Goal: Transaction & Acquisition: Purchase product/service

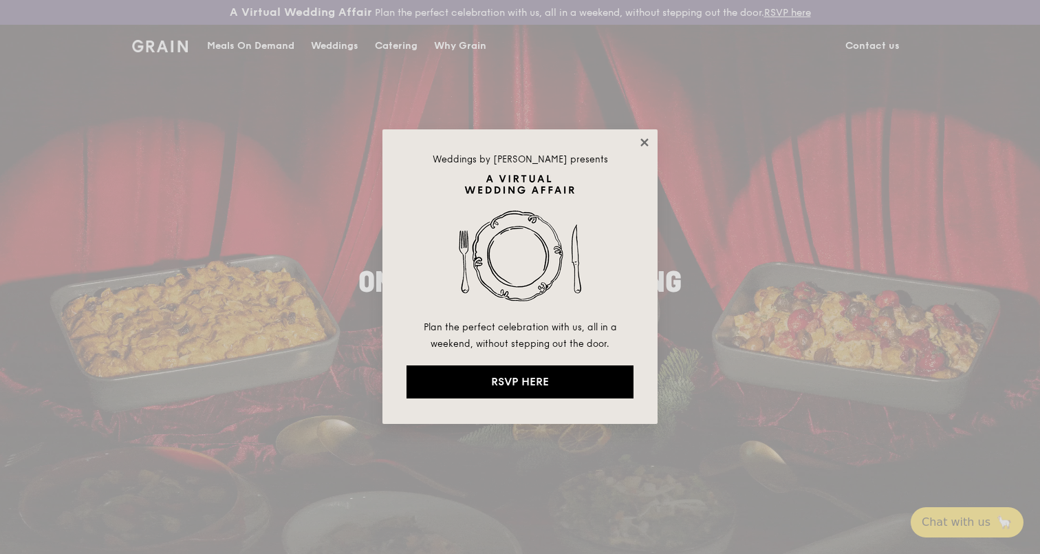
click at [649, 140] on icon at bounding box center [644, 142] width 12 height 12
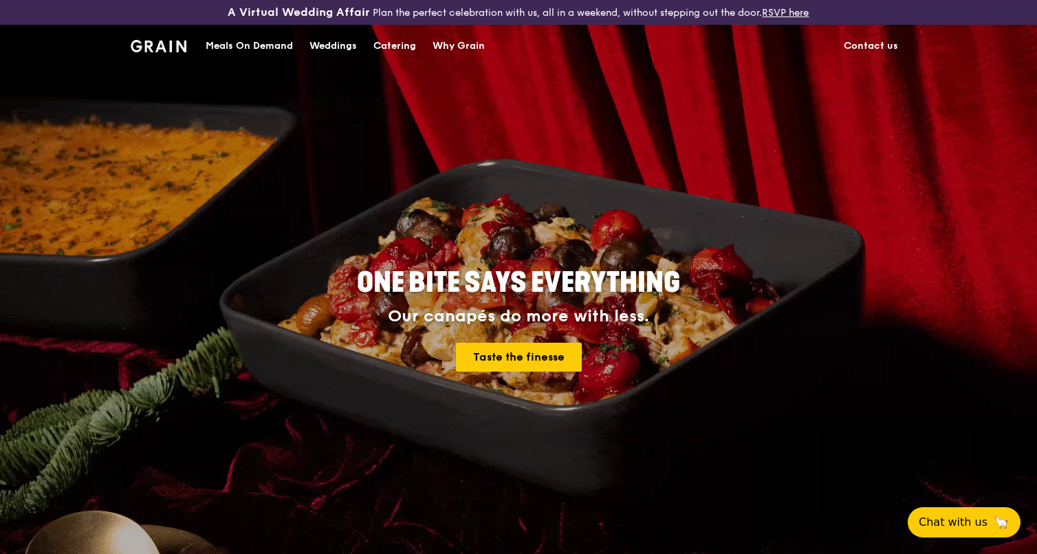
click at [382, 54] on div "Catering" at bounding box center [394, 45] width 43 height 41
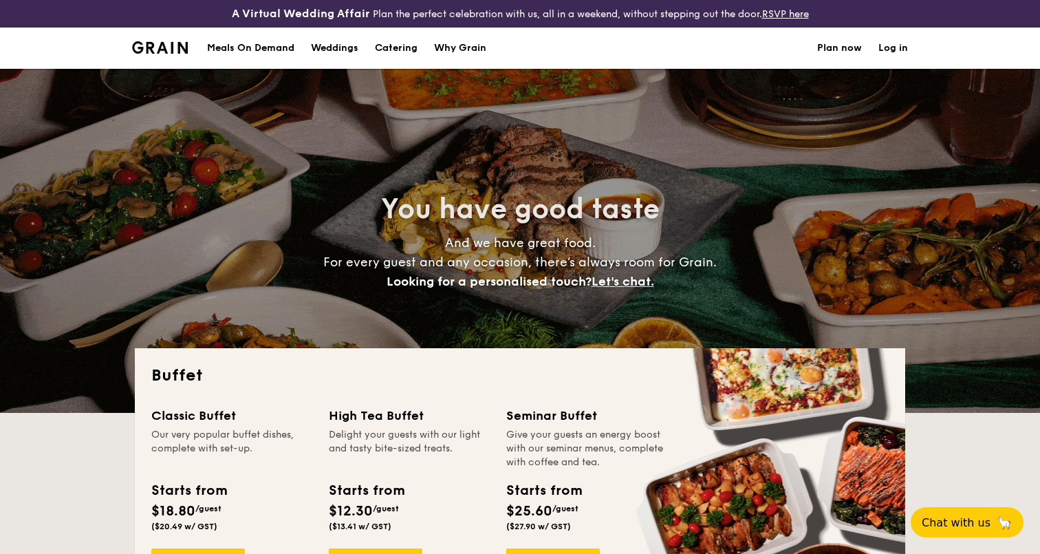
select select
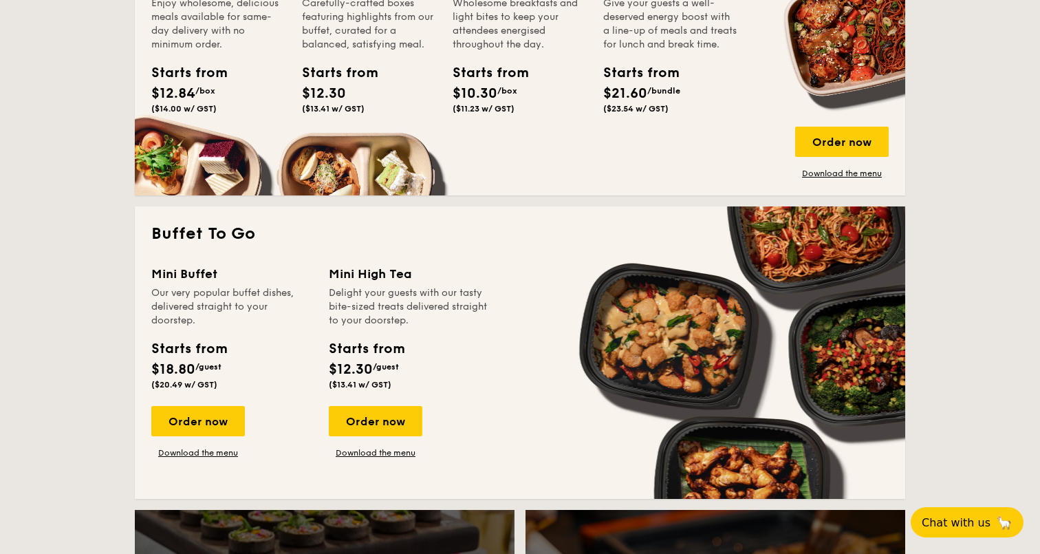
scroll to position [750, 0]
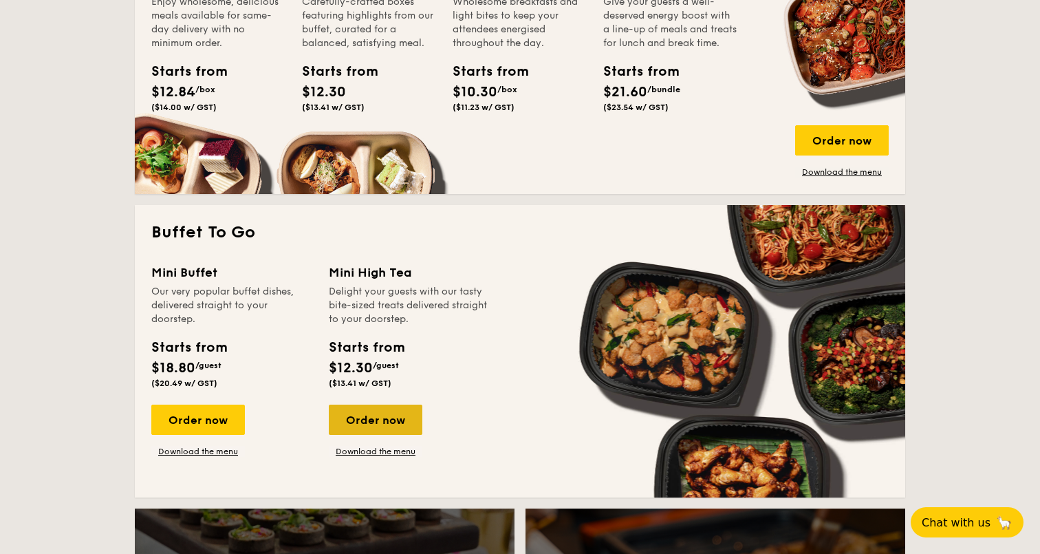
click at [387, 413] on div "Order now" at bounding box center [376, 419] width 94 height 30
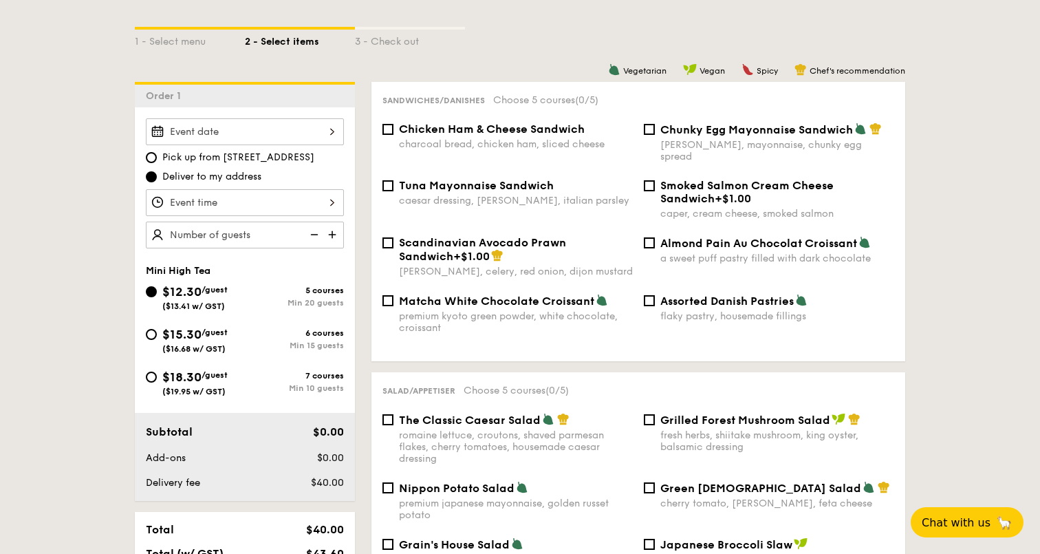
scroll to position [319, 0]
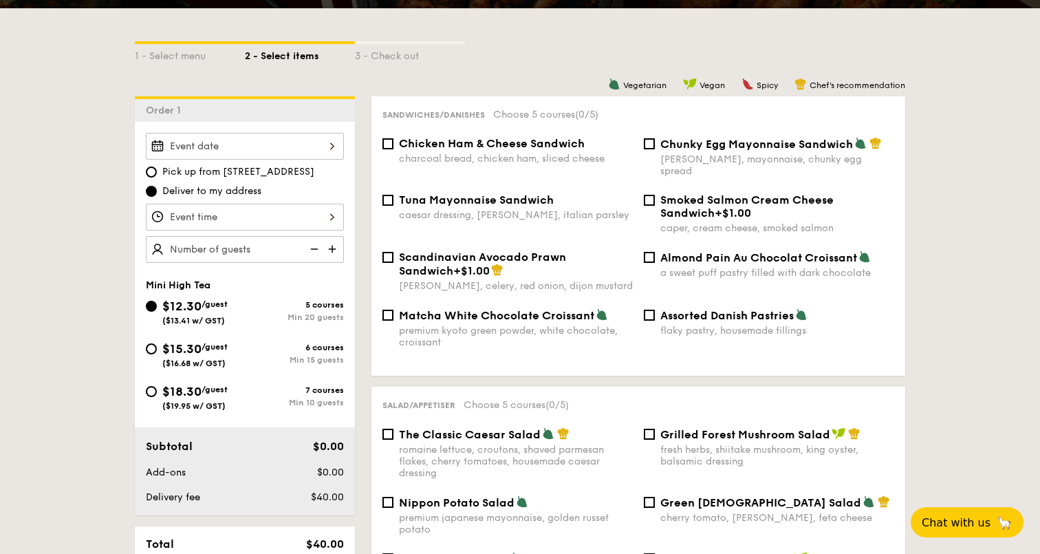
click at [684, 140] on span "Chunky Egg Mayonnaise Sandwich" at bounding box center [756, 144] width 193 height 13
click at [655, 140] on input "Chunky Egg Mayonnaise Sandwich dijon mustard, mayonnaise, chunky egg spread" at bounding box center [649, 143] width 11 height 11
checkbox input "true"
click at [497, 250] on span "Scandinavian Avocado Prawn Sandwich" at bounding box center [482, 263] width 167 height 27
click at [393, 252] on input "Scandinavian Avocado Prawn Sandwich +$1.00 dill, celery, red onion, dijon musta…" at bounding box center [387, 257] width 11 height 11
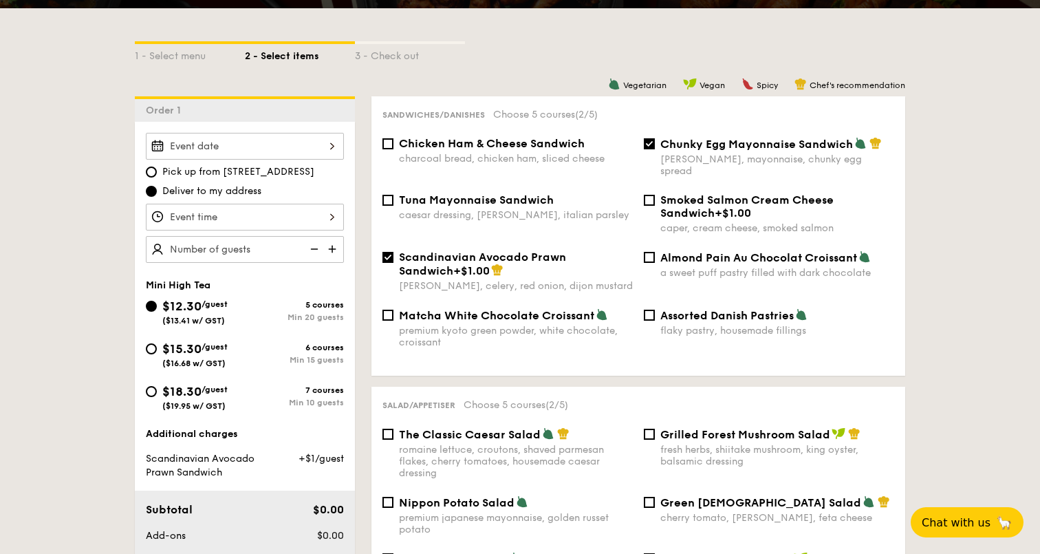
click at [497, 250] on span "Scandinavian Avocado Prawn Sandwich" at bounding box center [482, 263] width 167 height 27
click at [393, 252] on input "Scandinavian Avocado Prawn Sandwich +$1.00 dill, celery, red onion, dijon musta…" at bounding box center [387, 257] width 11 height 11
checkbox input "false"
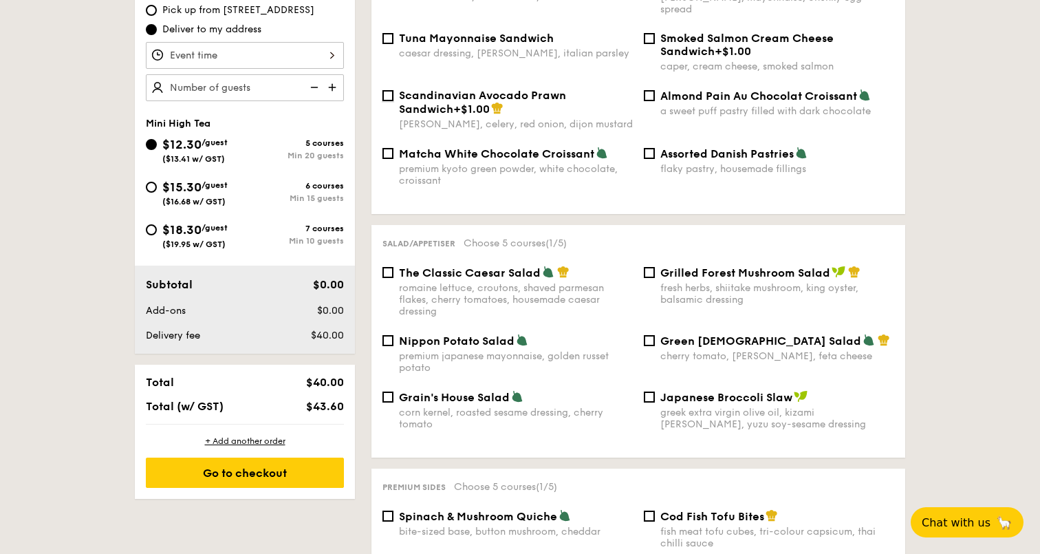
scroll to position [484, 0]
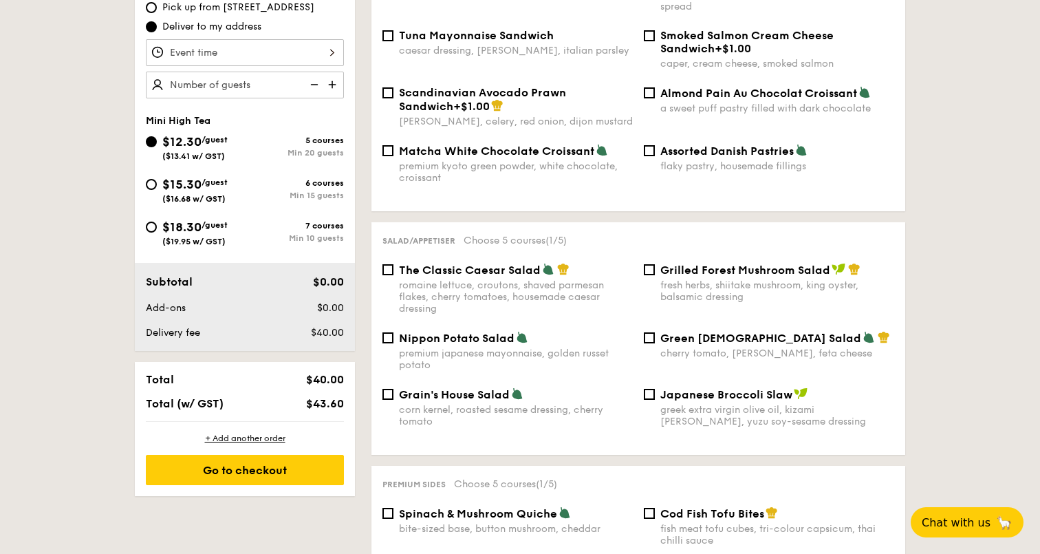
click at [688, 263] on span "Grilled Forest Mushroom Salad" at bounding box center [745, 269] width 170 height 13
click at [655, 264] on input "Grilled Forest Mushroom Salad fresh herbs, shiitake mushroom, king oyster, bals…" at bounding box center [649, 269] width 11 height 11
checkbox input "true"
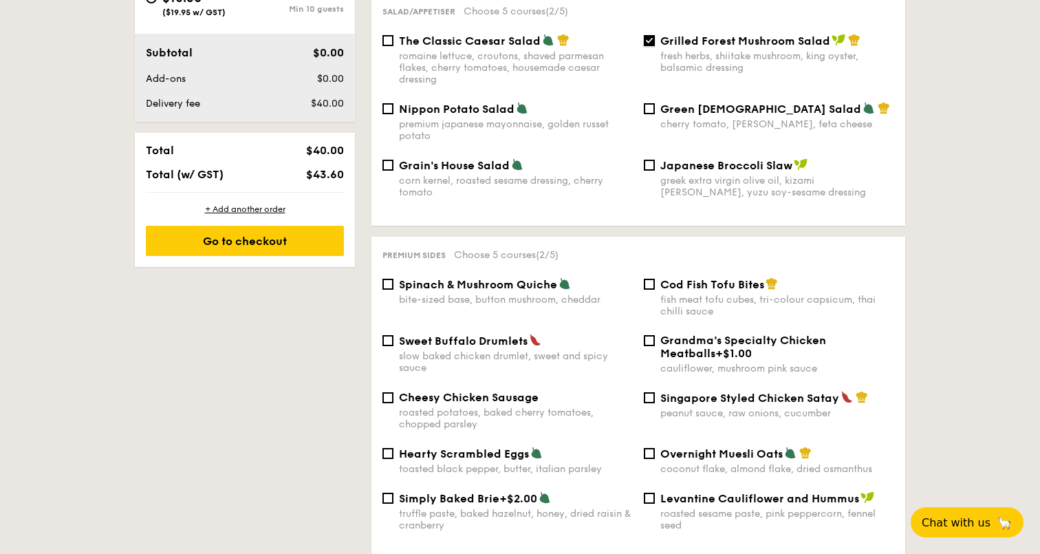
scroll to position [759, 0]
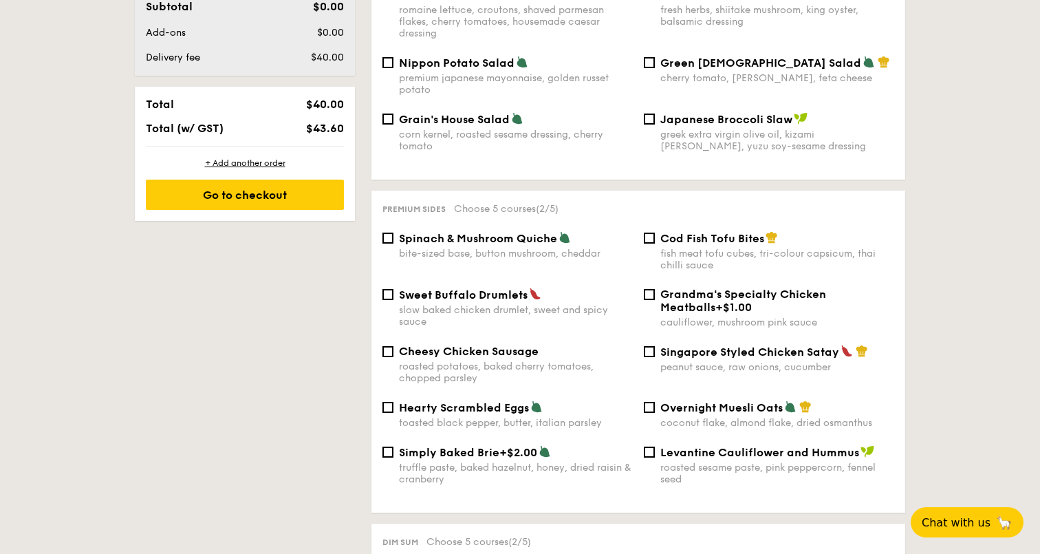
click at [677, 345] on span "Singapore Styled Chicken Satay" at bounding box center [749, 351] width 179 height 13
click at [655, 346] on input "Singapore Styled Chicken Satay peanut sauce, raw onions, cucumber" at bounding box center [649, 351] width 11 height 11
checkbox input "true"
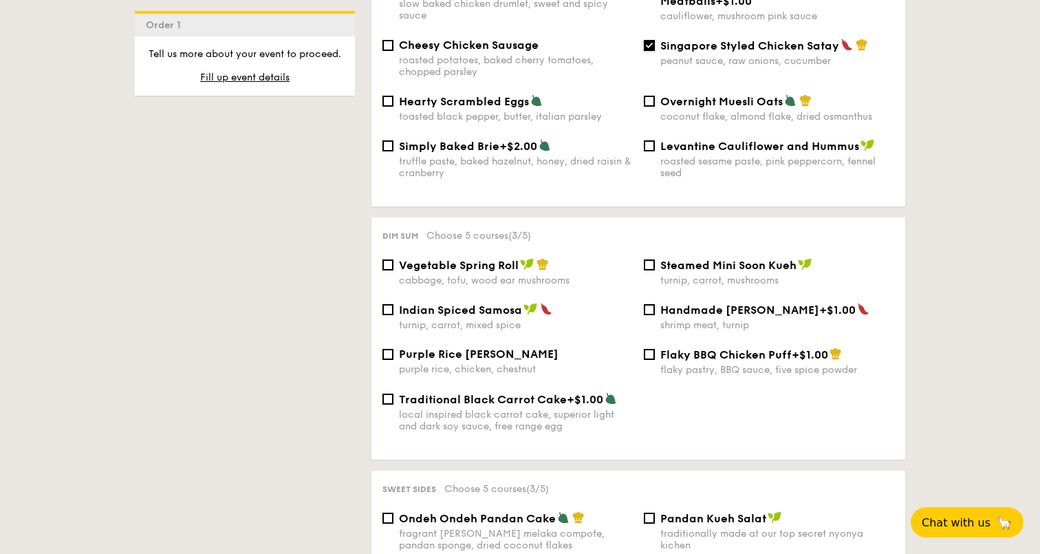
scroll to position [1080, 0]
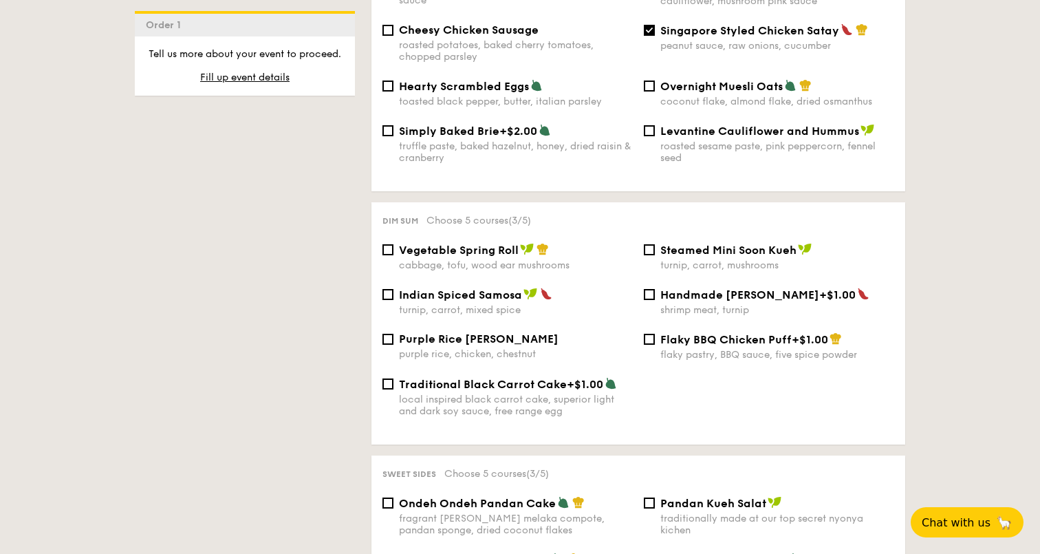
click at [455, 254] on div "Vegetable Spring Roll cabbage, tofu, wood ear mushrooms" at bounding box center [516, 257] width 234 height 28
click at [393, 254] on input "Vegetable Spring Roll cabbage, tofu, wood ear mushrooms" at bounding box center [387, 249] width 11 height 11
checkbox input "true"
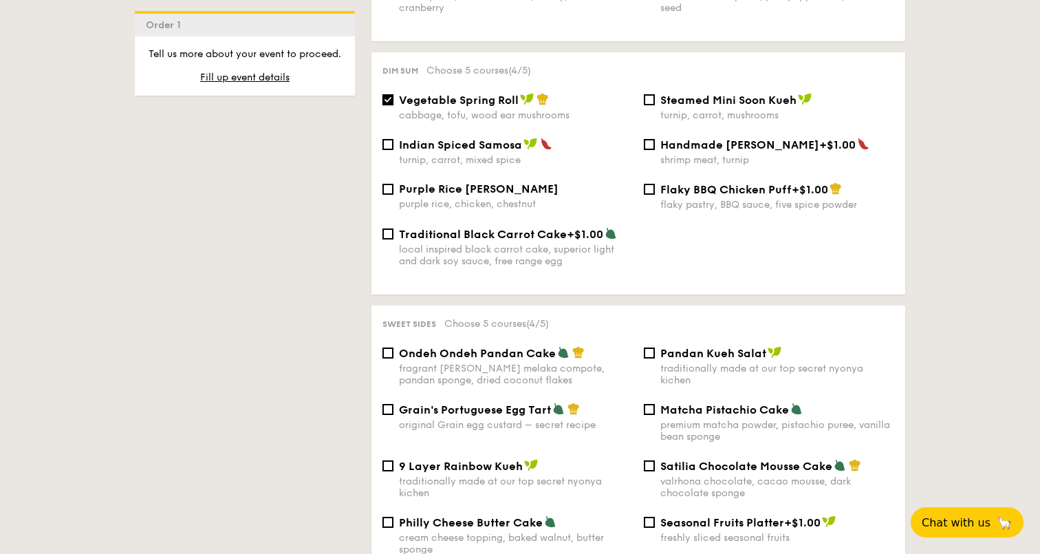
scroll to position [1226, 0]
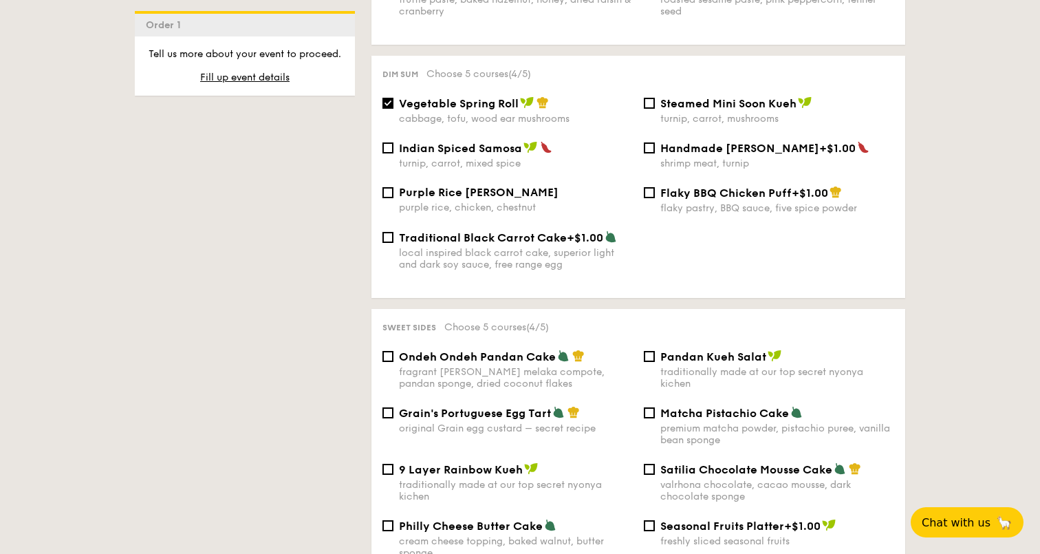
click at [523, 232] on span "Traditional Black Carrot Cake" at bounding box center [483, 237] width 168 height 13
click at [393, 232] on input "Traditional Black Carrot Cake +$1.00 local inspired black carrot cake, superior…" at bounding box center [387, 237] width 11 height 11
click at [523, 232] on span "Traditional Black Carrot Cake" at bounding box center [483, 237] width 168 height 13
click at [393, 232] on input "Traditional Black Carrot Cake +$1.00 local inspired black carrot cake, superior…" at bounding box center [387, 237] width 11 height 11
checkbox input "false"
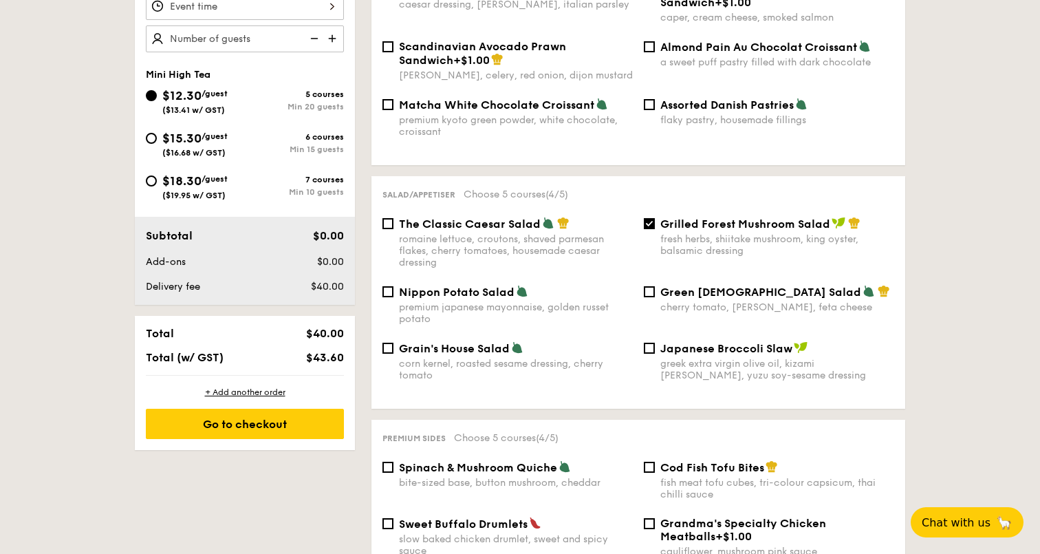
scroll to position [529, 0]
click at [688, 218] on span "Grilled Forest Mushroom Salad" at bounding box center [745, 224] width 170 height 13
click at [655, 219] on input "Grilled Forest Mushroom Salad fresh herbs, shiitake mushroom, king oyster, bals…" at bounding box center [649, 224] width 11 height 11
checkbox input "false"
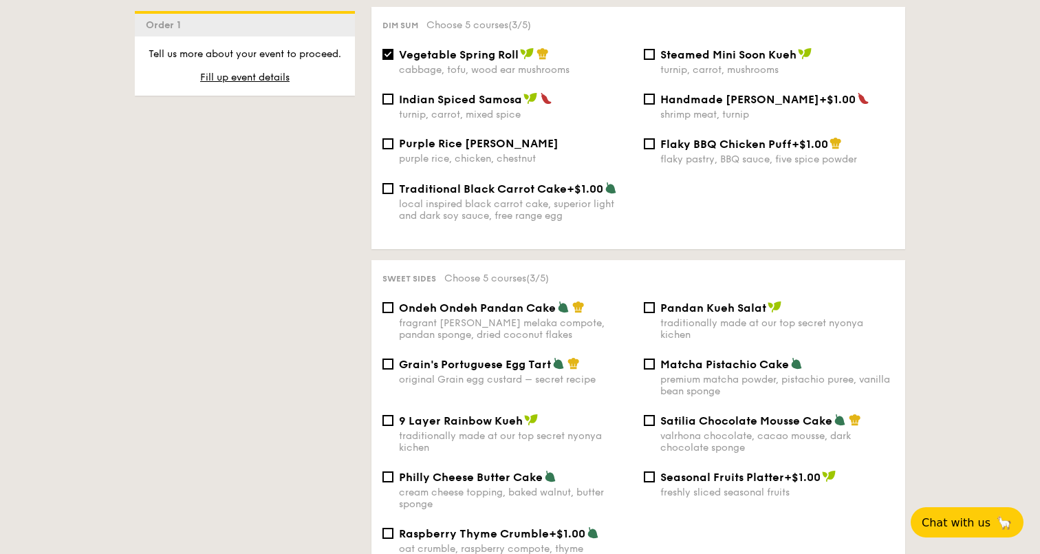
scroll to position [1288, 0]
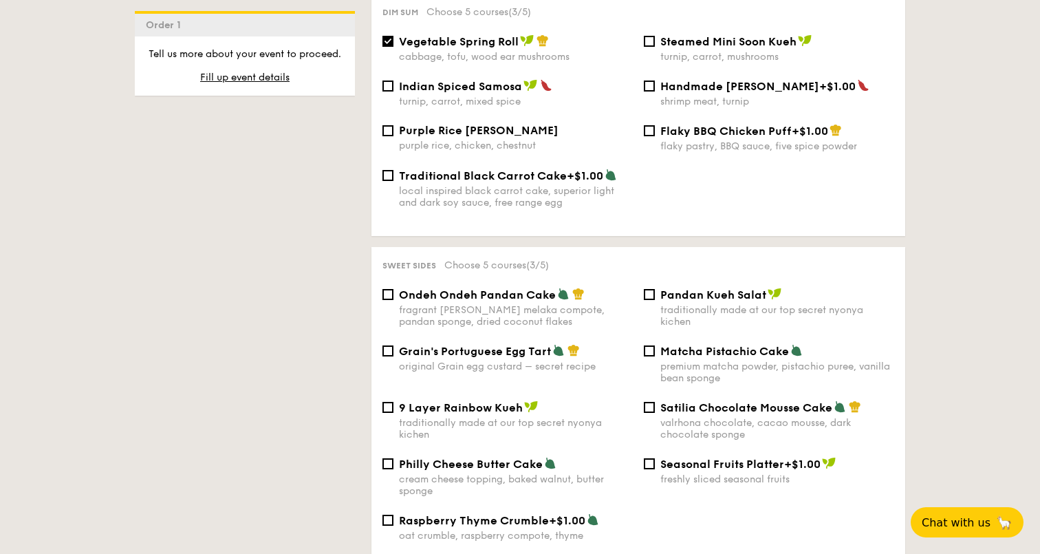
click at [490, 351] on span "Grain's Portuguese Egg Tart" at bounding box center [475, 351] width 152 height 13
click at [393, 351] on input "Grain's Portuguese Egg Tart original Grain egg custard – secret recipe" at bounding box center [387, 350] width 11 height 11
checkbox input "true"
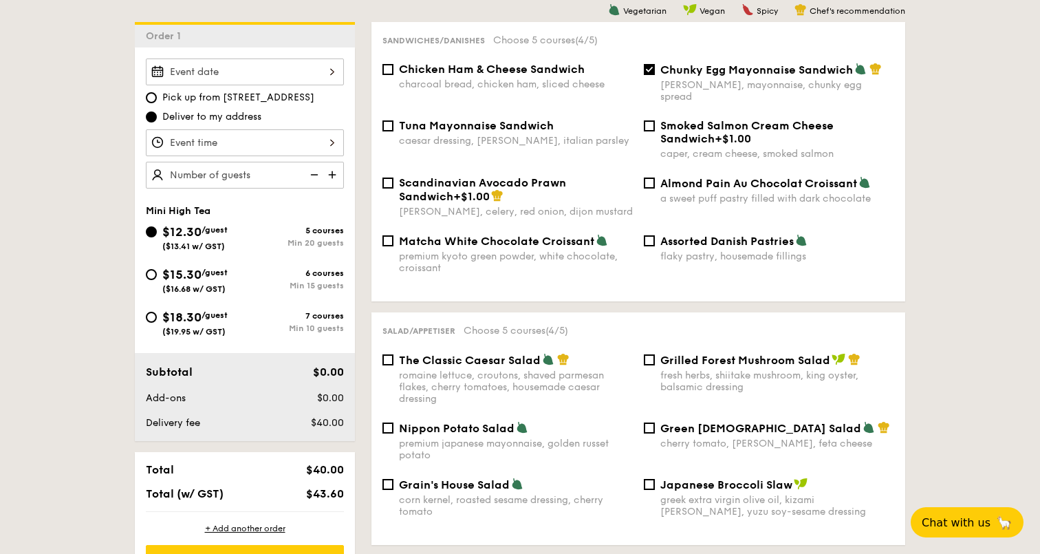
scroll to position [385, 0]
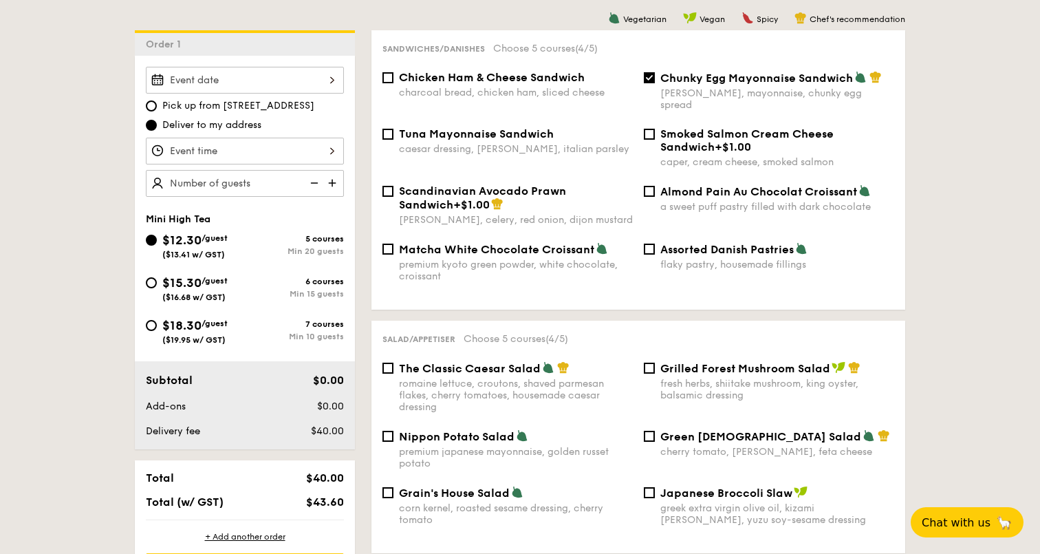
click at [213, 282] on span "/guest" at bounding box center [215, 281] width 26 height 10
click at [157, 282] on input "$15.30 /guest ($16.68 w/ GST) 6 courses Min 15 guests" at bounding box center [151, 282] width 11 height 11
radio input "true"
checkbox input "false"
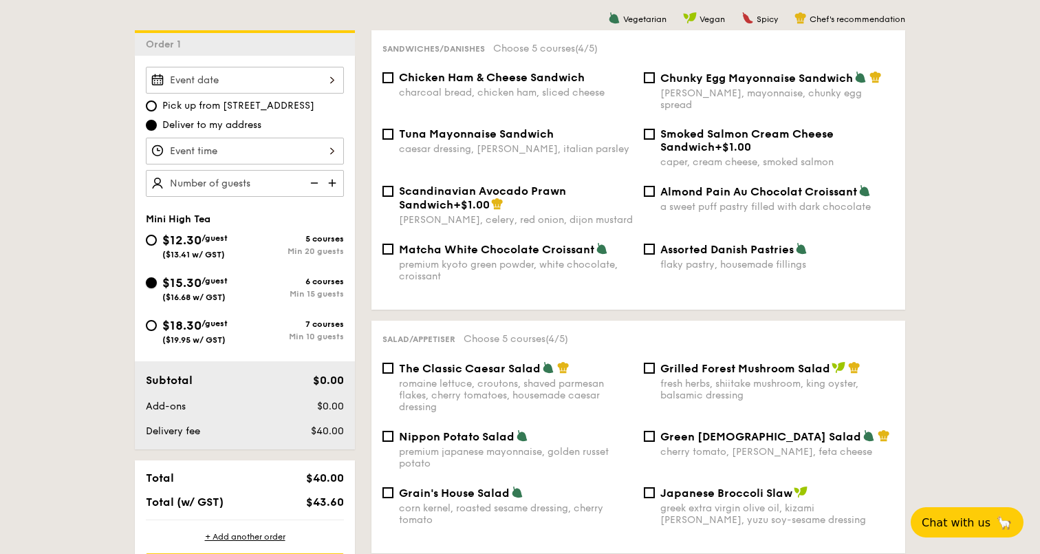
checkbox input "false"
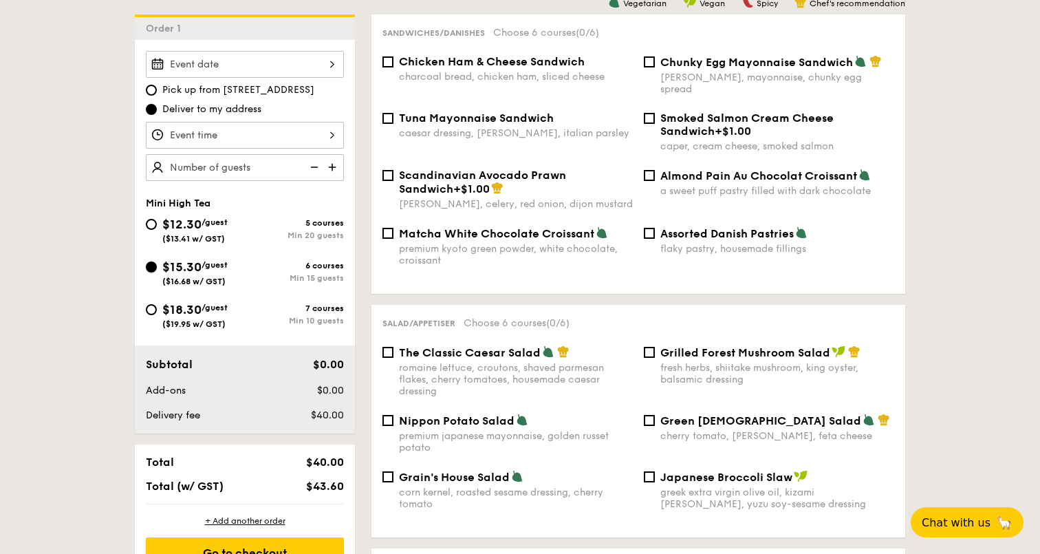
scroll to position [393, 0]
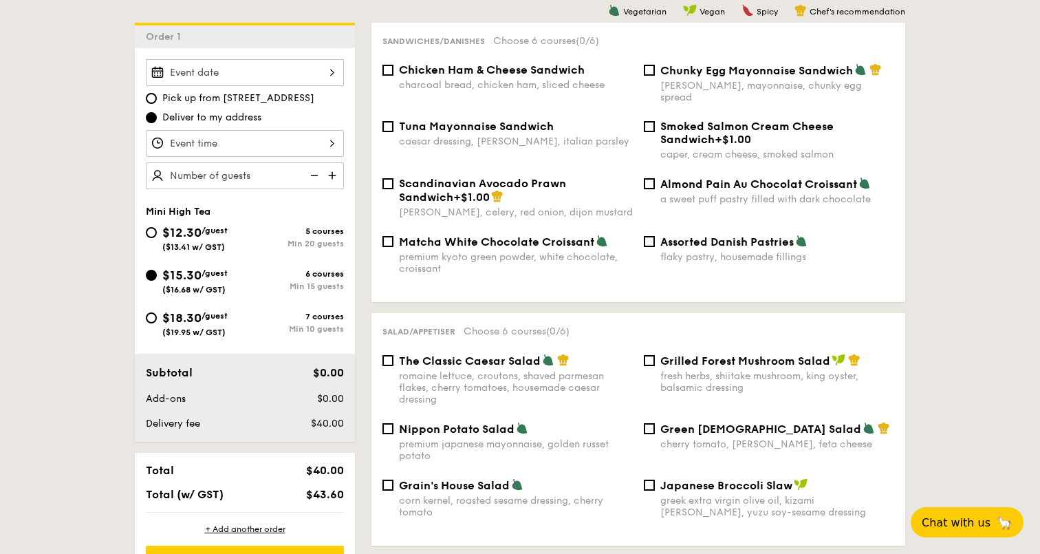
click at [722, 74] on span "Chunky Egg Mayonnaise Sandwich" at bounding box center [756, 70] width 193 height 13
click at [655, 74] on input "Chunky Egg Mayonnaise Sandwich dijon mustard, mayonnaise, chunky egg spread" at bounding box center [649, 70] width 11 height 11
checkbox input "true"
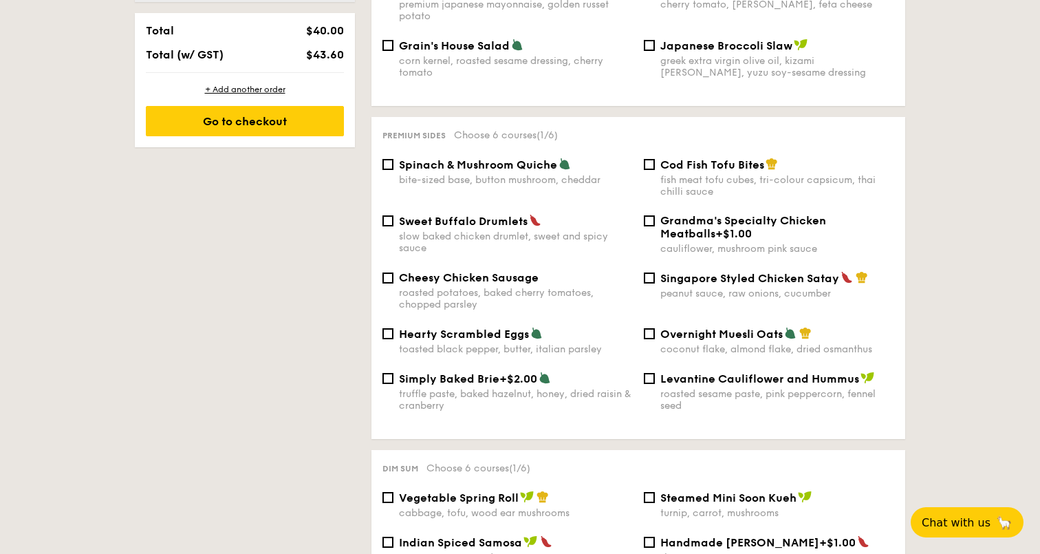
scroll to position [835, 0]
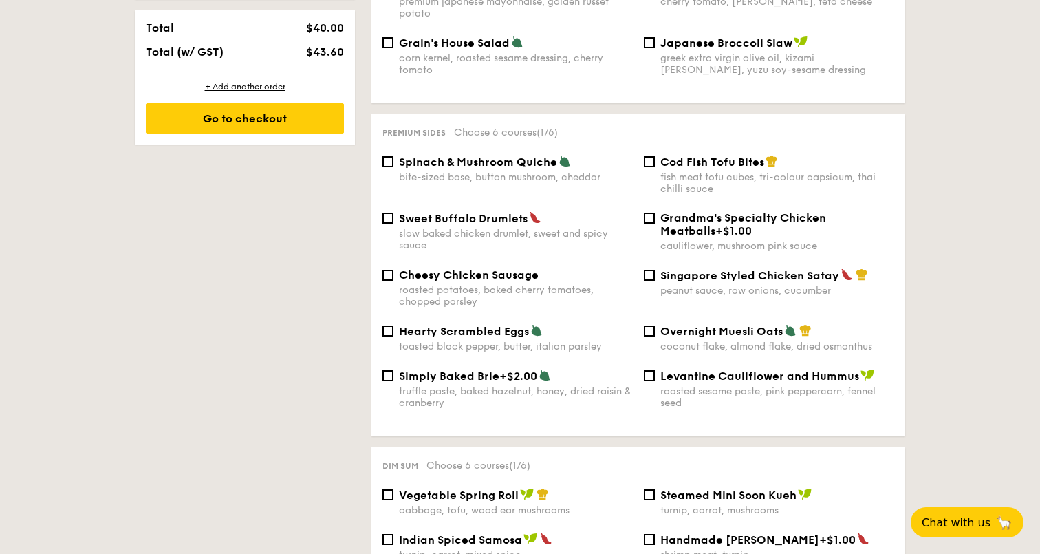
click at [666, 269] on span "Singapore Styled Chicken Satay" at bounding box center [749, 275] width 179 height 13
click at [655, 270] on input "Singapore Styled Chicken Satay peanut sauce, raw onions, cucumber" at bounding box center [649, 275] width 11 height 11
checkbox input "true"
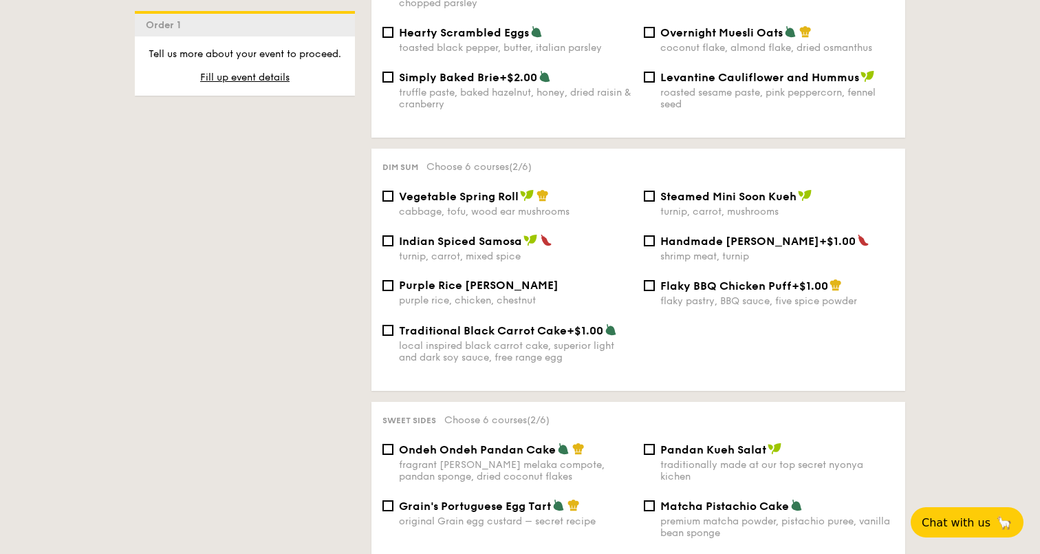
scroll to position [1137, 0]
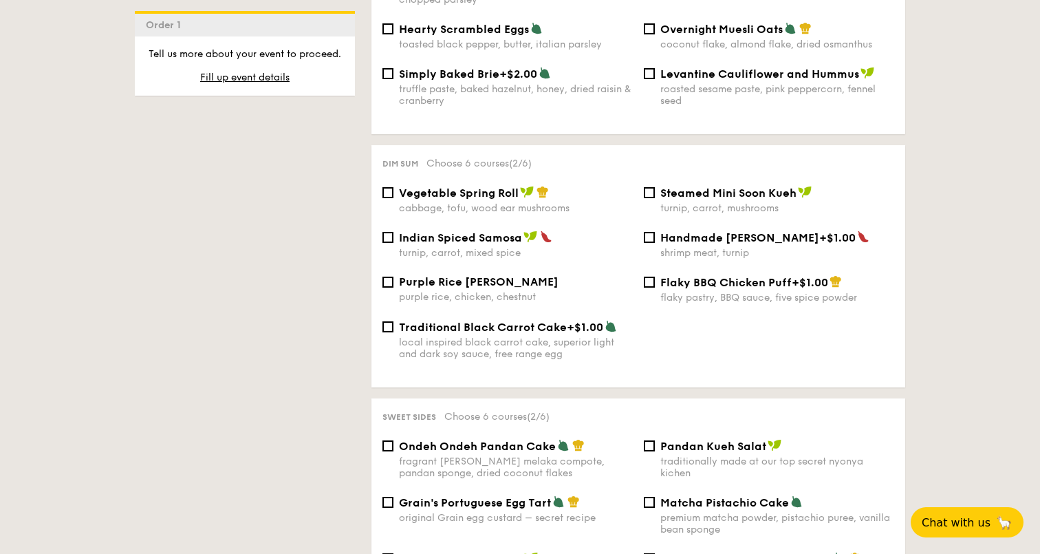
click at [479, 202] on div "cabbage, tofu, wood ear mushrooms" at bounding box center [516, 208] width 234 height 12
click at [393, 198] on input "Vegetable Spring Roll cabbage, tofu, wood ear mushrooms" at bounding box center [387, 192] width 11 height 11
checkbox input "true"
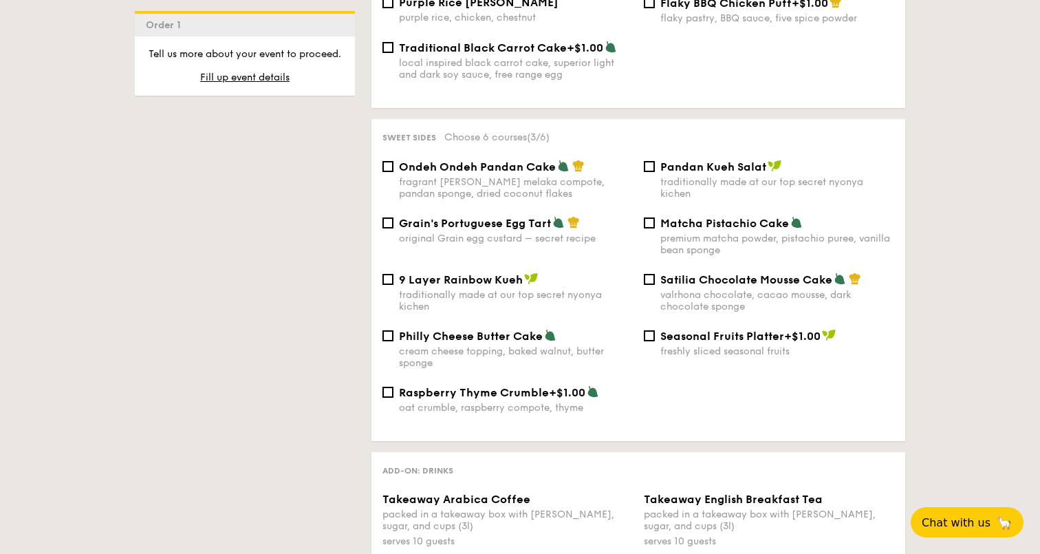
scroll to position [1424, 0]
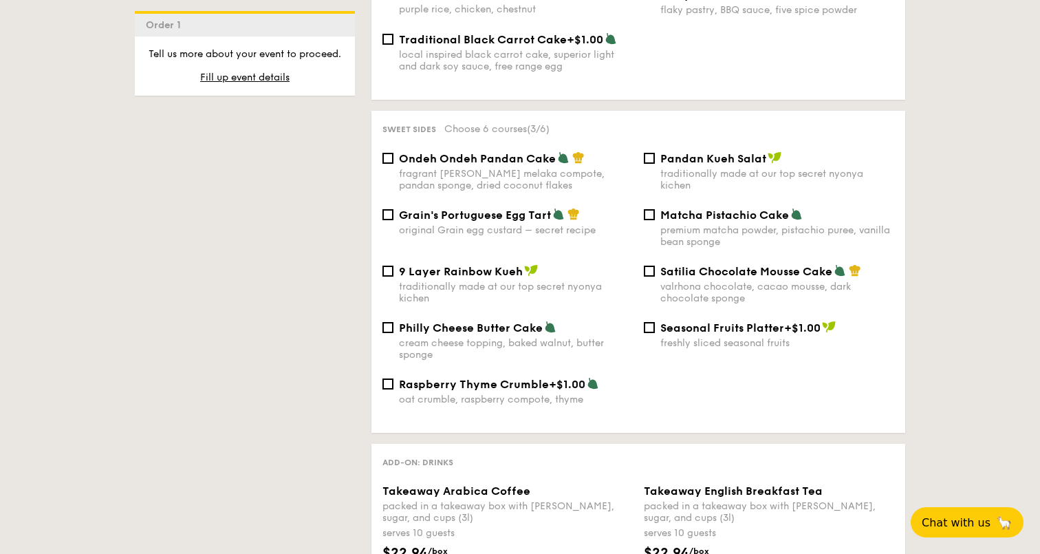
click at [473, 208] on span "Grain's Portuguese Egg Tart" at bounding box center [475, 214] width 152 height 13
click at [393, 209] on input "Grain's Portuguese Egg Tart original Grain egg custard – secret recipe" at bounding box center [387, 214] width 11 height 11
checkbox input "true"
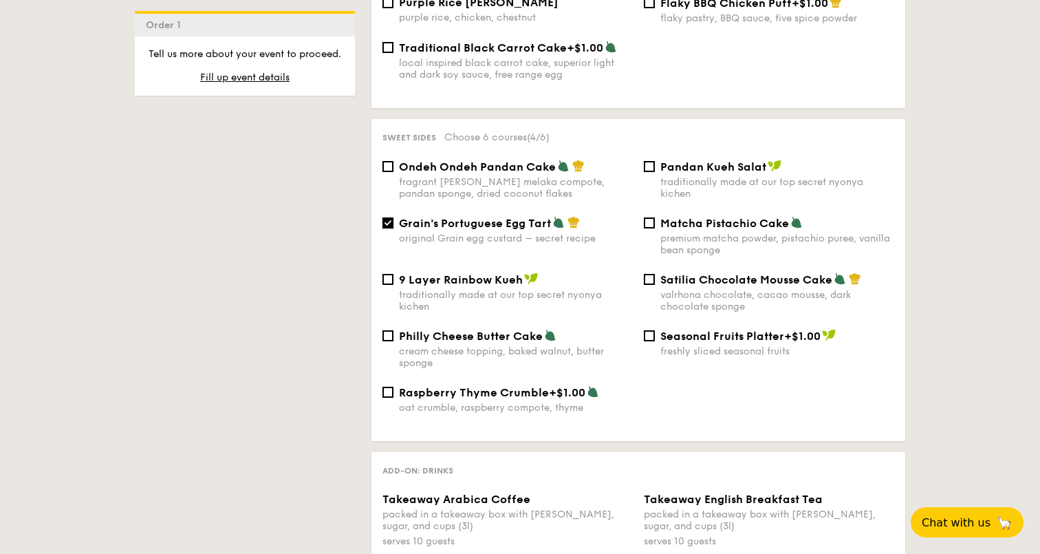
scroll to position [1437, 0]
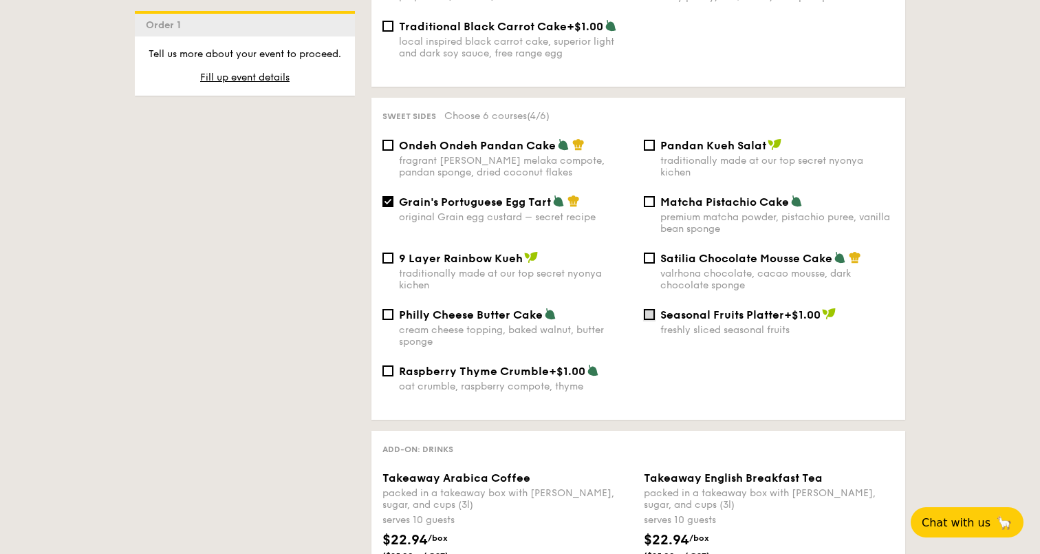
click at [651, 315] on input "Seasonal Fruits Platter +$1.00 freshly sliced seasonal fruits" at bounding box center [649, 314] width 11 height 11
checkbox input "false"
click at [652, 261] on input "Satilia Chocolate Mousse Cake valrhona chocolate, cacao mousse, dark chocolate …" at bounding box center [649, 257] width 11 height 11
checkbox input "true"
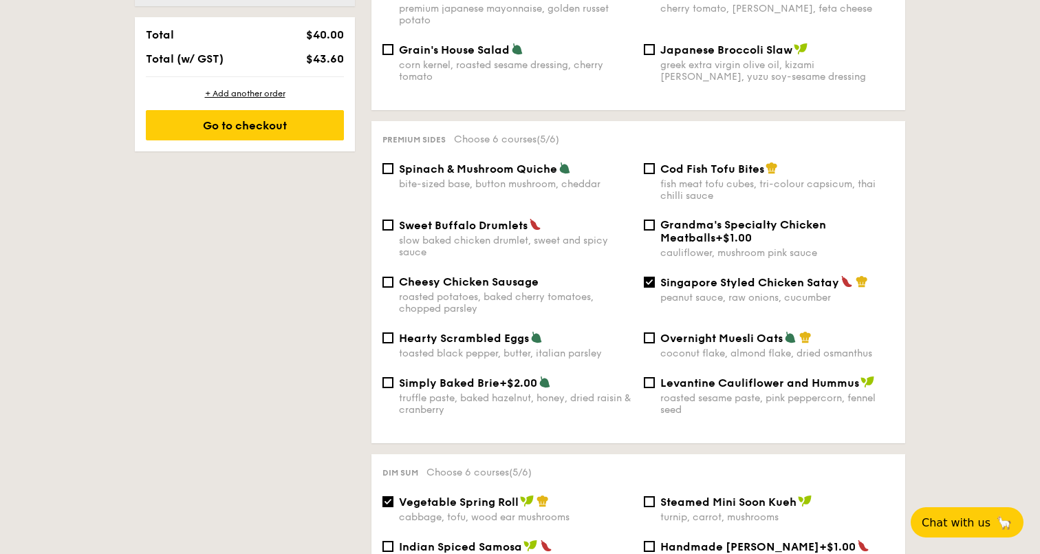
scroll to position [816, 0]
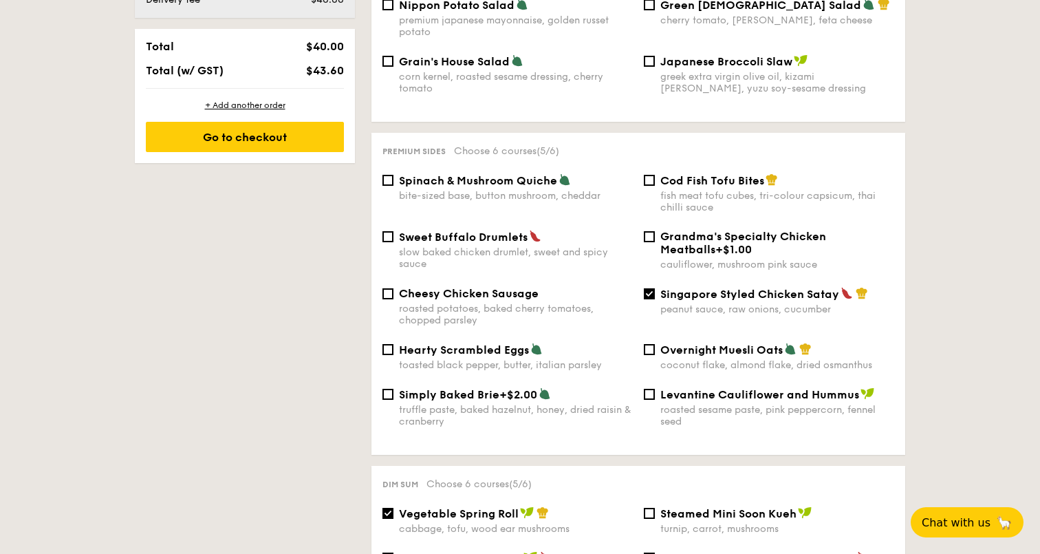
click at [428, 174] on span "Spinach & Mushroom Quiche" at bounding box center [478, 180] width 158 height 13
click at [393, 175] on input "Spinach & Mushroom Quiche bite-sized base, button mushroom, cheddar" at bounding box center [387, 180] width 11 height 11
checkbox input "true"
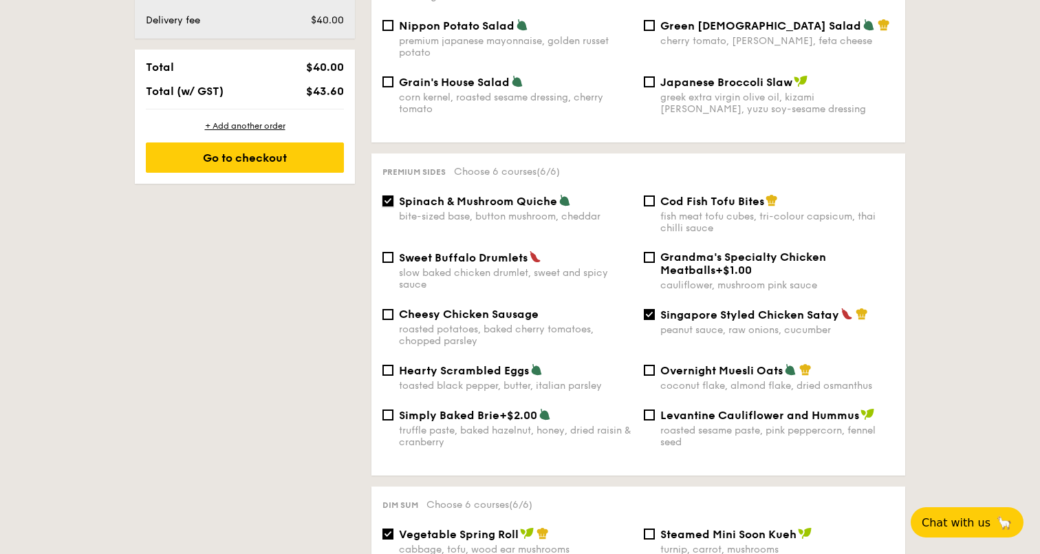
scroll to position [795, 0]
